Goal: Complete application form

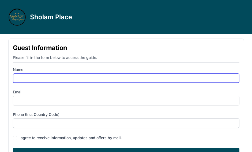
click at [20, 76] on input "Name" at bounding box center [126, 78] width 227 height 10
type input "[PERSON_NAME]"
type input "[EMAIL_ADDRESS][DOMAIN_NAME]"
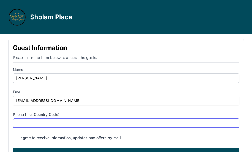
type input "9146430942"
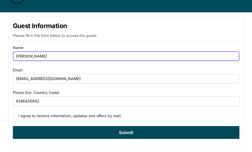
scroll to position [24, 0]
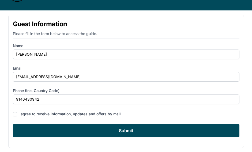
click at [13, 115] on div "I agree to receive information, updates and offers by mail." at bounding box center [126, 114] width 227 height 7
click at [15, 112] on input "checkbox" at bounding box center [15, 114] width 4 height 4
checkbox input "true"
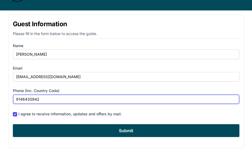
click at [15, 101] on input "9146430942" at bounding box center [126, 100] width 227 height 10
click at [14, 101] on input "9146430942" at bounding box center [126, 100] width 227 height 10
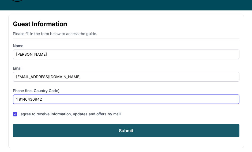
type input "1 9146430942"
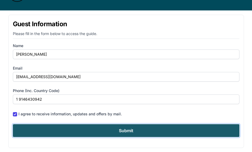
click at [133, 131] on input "Submit" at bounding box center [126, 130] width 227 height 13
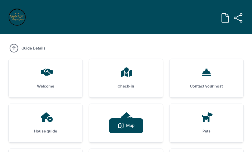
click at [48, 80] on div "Welcome" at bounding box center [46, 78] width 74 height 39
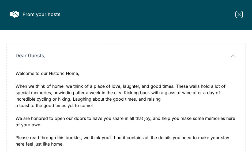
click at [238, 15] on icon at bounding box center [239, 14] width 6 height 6
